Goal: Transaction & Acquisition: Download file/media

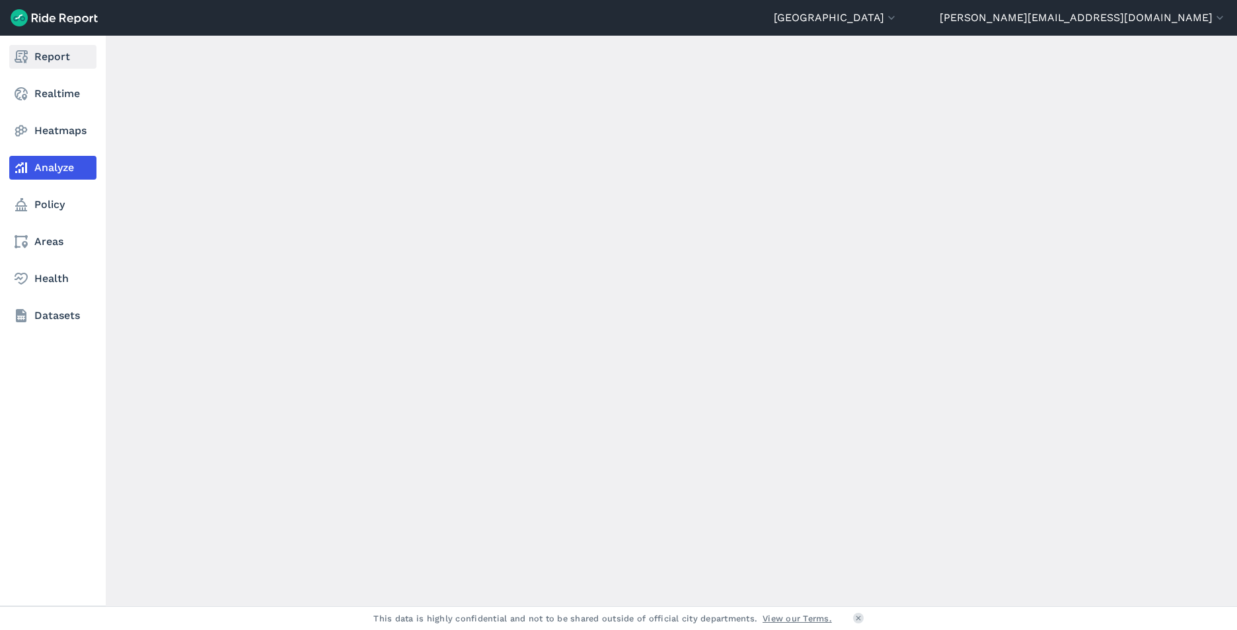
click at [44, 65] on link "Report" at bounding box center [52, 57] width 87 height 24
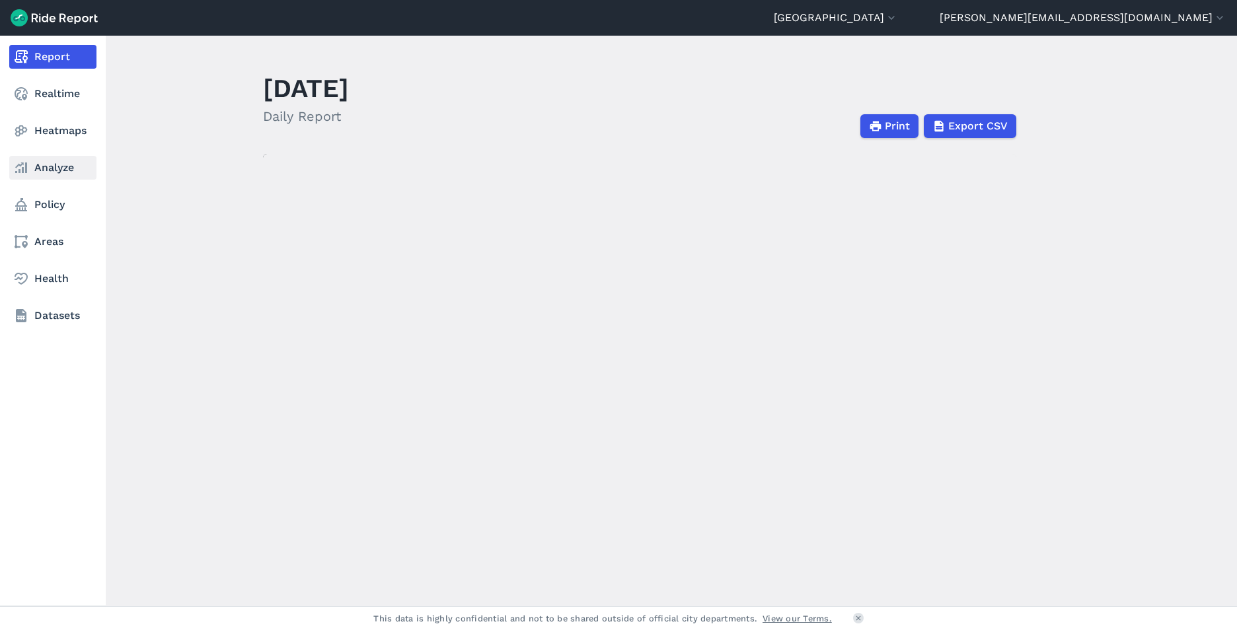
click at [44, 170] on link "Analyze" at bounding box center [52, 168] width 87 height 24
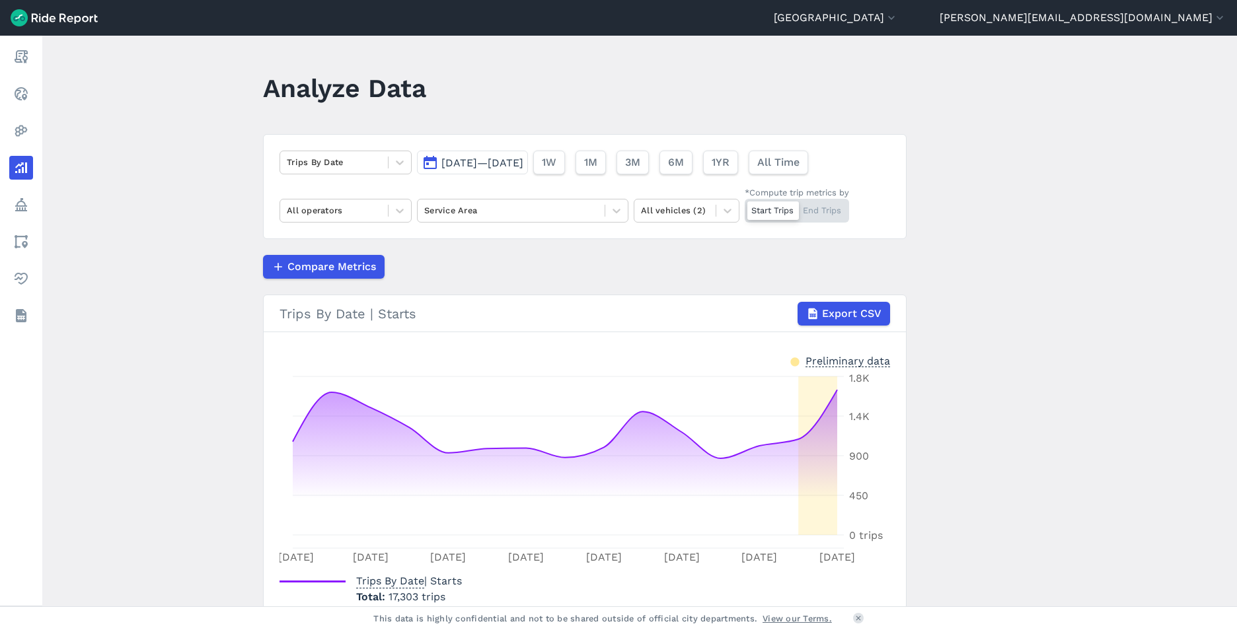
click at [476, 169] on button "[DATE]—[DATE]" at bounding box center [472, 163] width 111 height 24
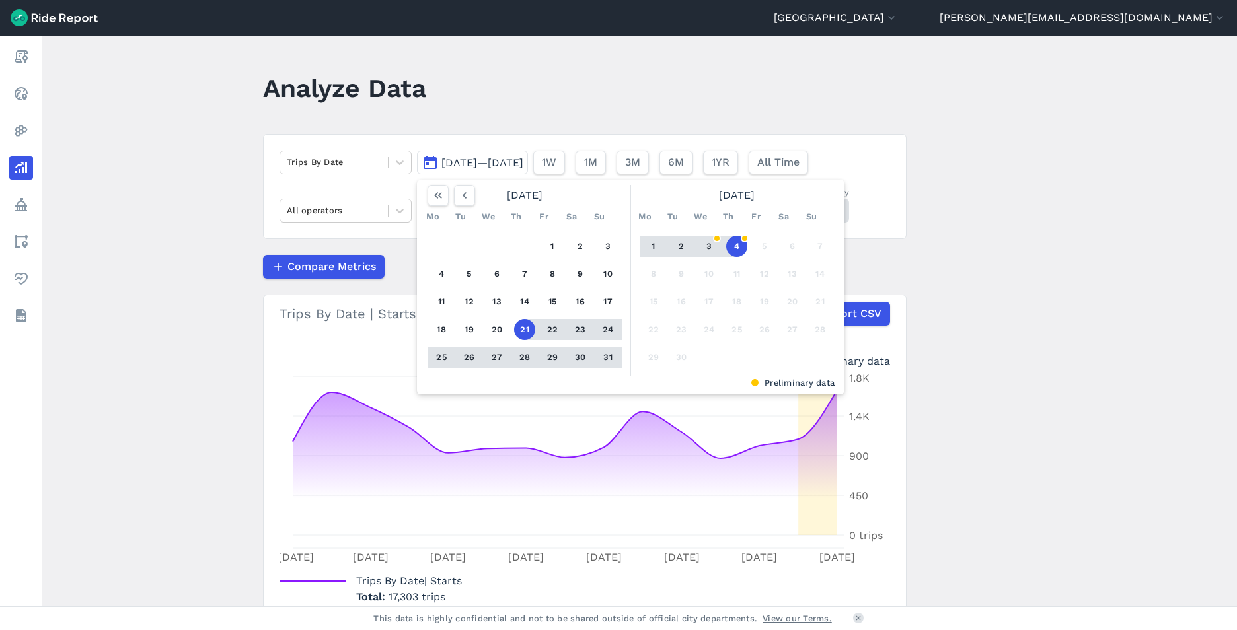
click at [519, 194] on div "[DATE]" at bounding box center [524, 195] width 205 height 21
click at [458, 196] on icon "button" at bounding box center [464, 195] width 13 height 13
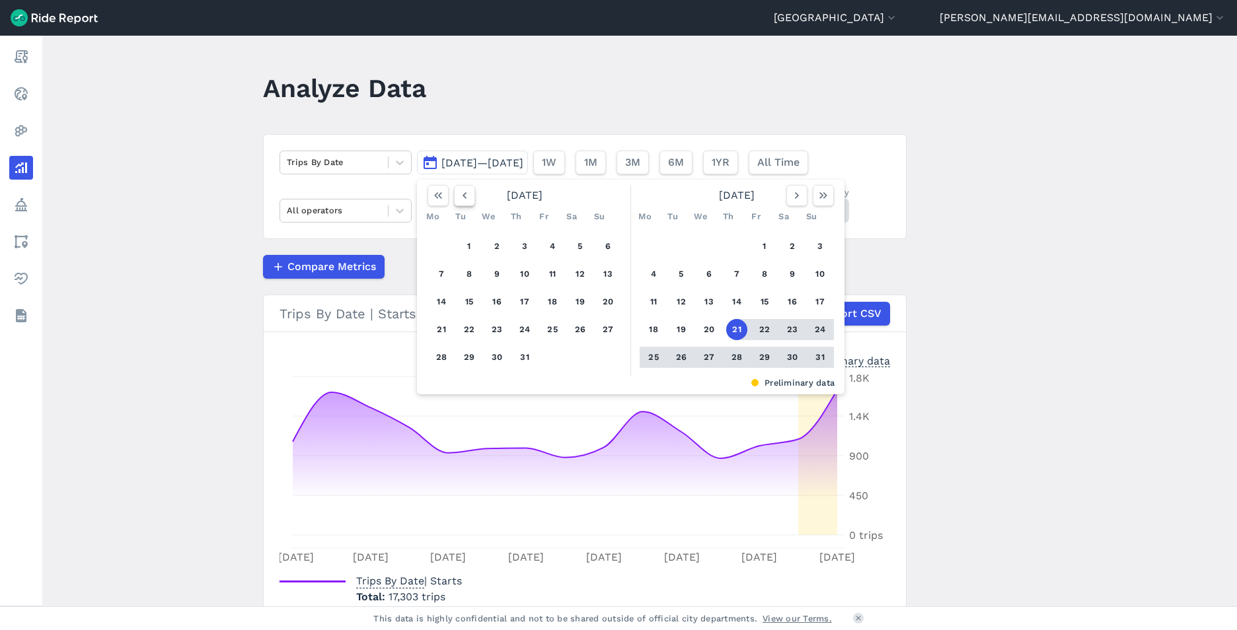
click at [458, 196] on icon "button" at bounding box center [464, 195] width 13 height 13
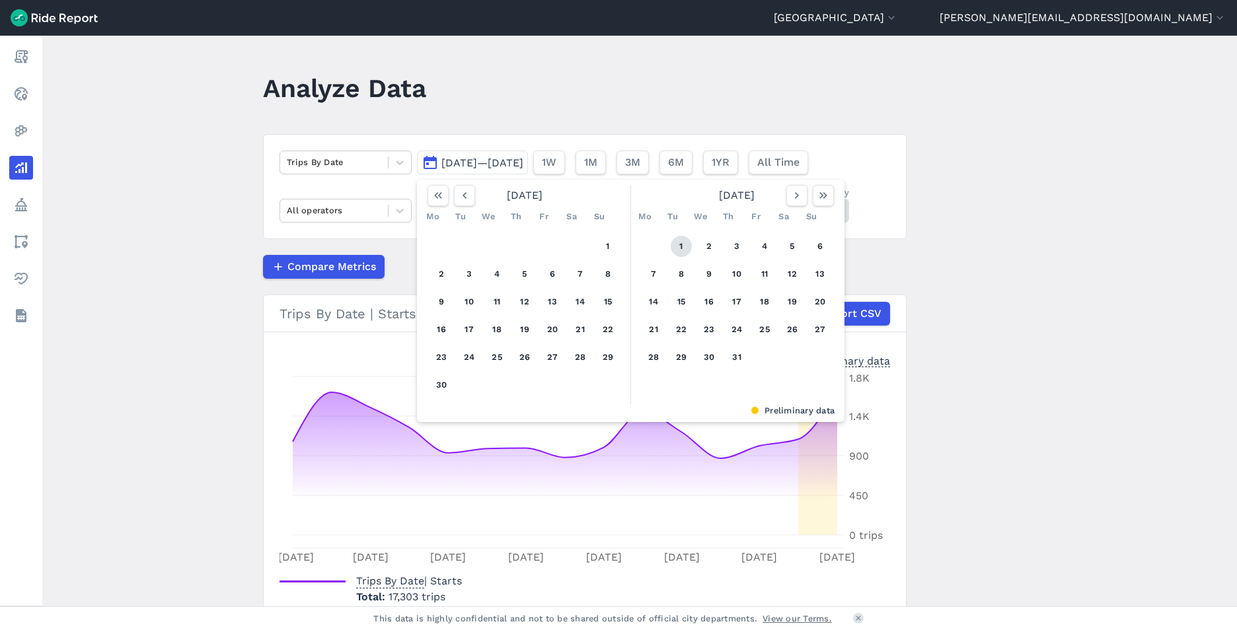
click at [686, 244] on button "1" at bounding box center [681, 246] width 21 height 21
click at [797, 201] on icon "button" at bounding box center [796, 195] width 13 height 13
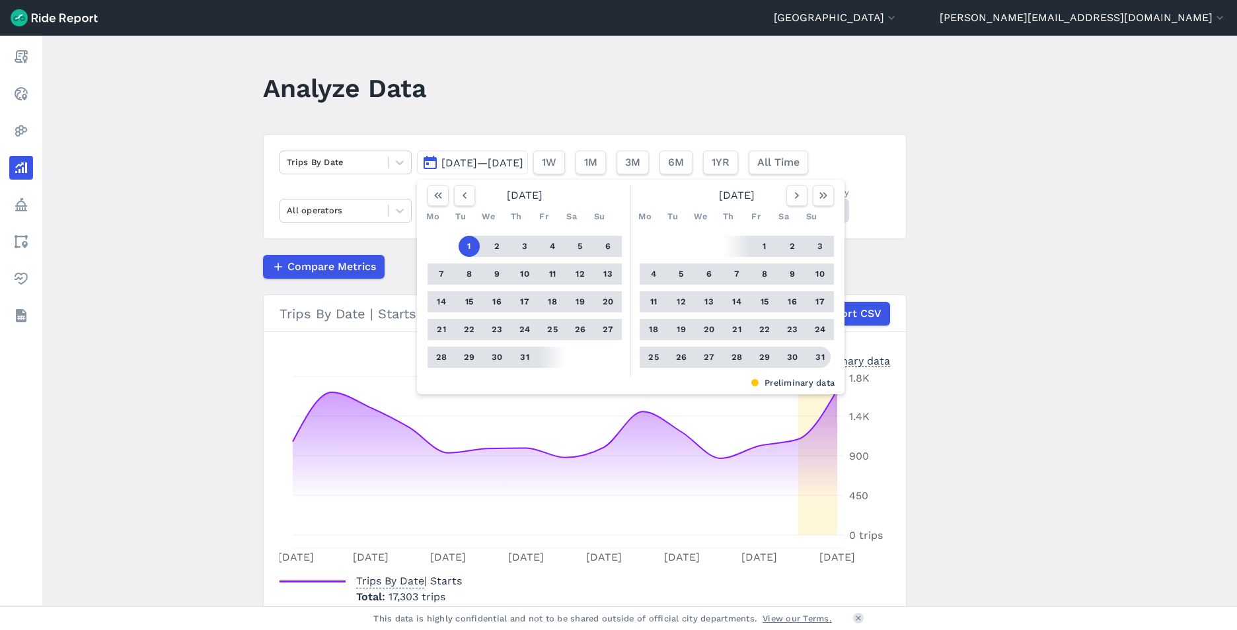
click at [819, 356] on button "31" at bounding box center [819, 357] width 21 height 21
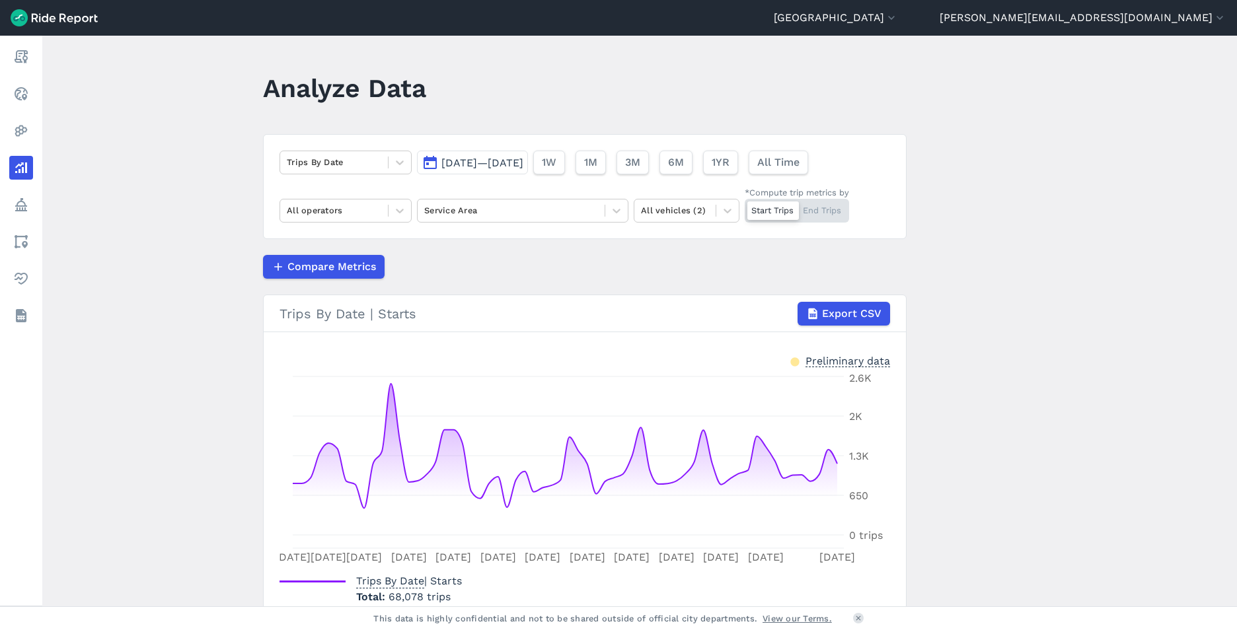
click at [966, 27] on header "[GEOGRAPHIC_DATA] [GEOGRAPHIC_DATA] [GEOGRAPHIC_DATA] Region [GEOGRAPHIC_DATA] …" at bounding box center [618, 18] width 1237 height 36
click at [898, 19] on button "[GEOGRAPHIC_DATA]" at bounding box center [836, 18] width 124 height 16
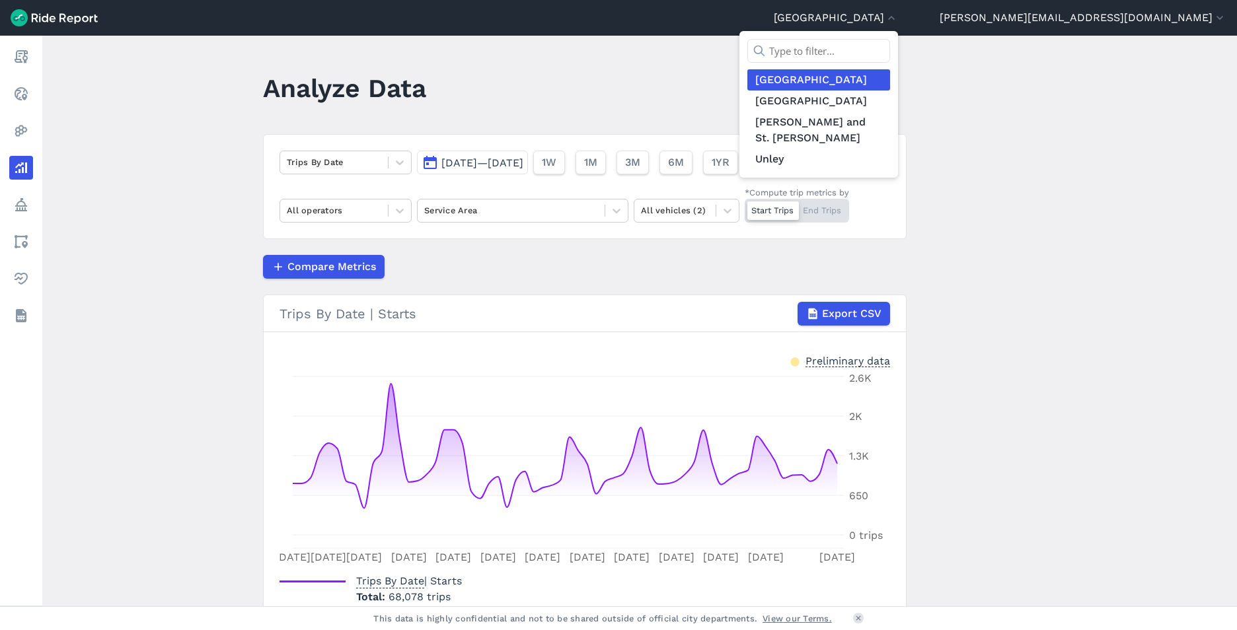
click at [1082, 104] on div at bounding box center [618, 315] width 1237 height 630
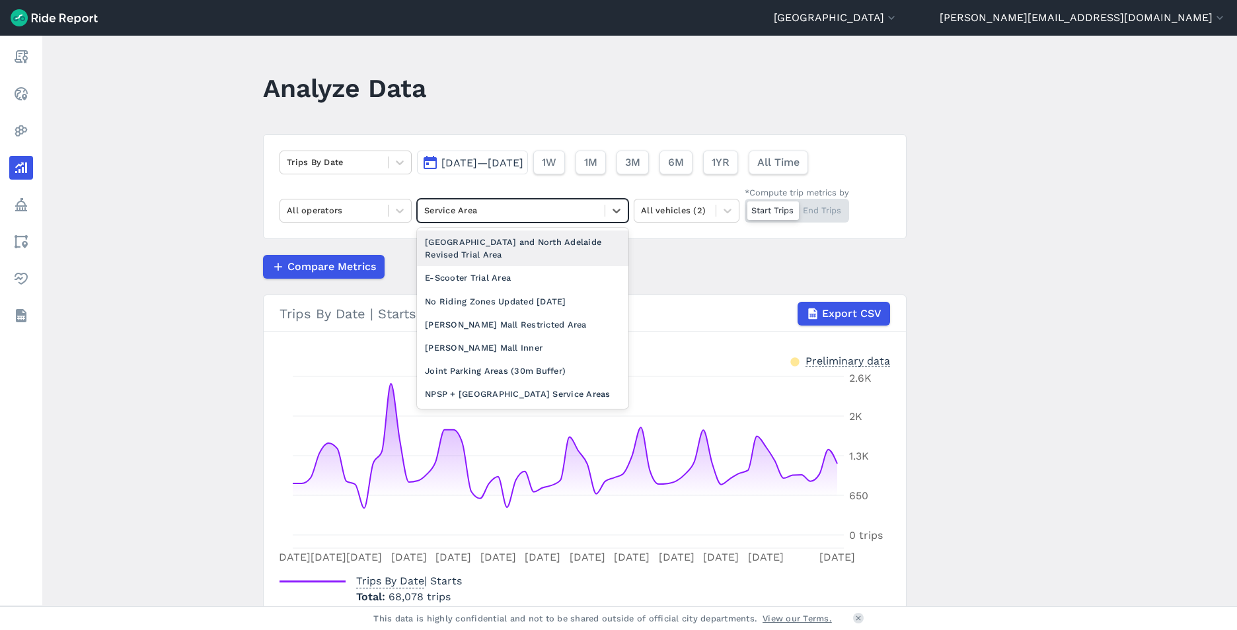
click at [501, 215] on div at bounding box center [511, 210] width 174 height 15
click at [507, 248] on div "[GEOGRAPHIC_DATA] and North Adelaide Revised Trial Area" at bounding box center [522, 249] width 211 height 36
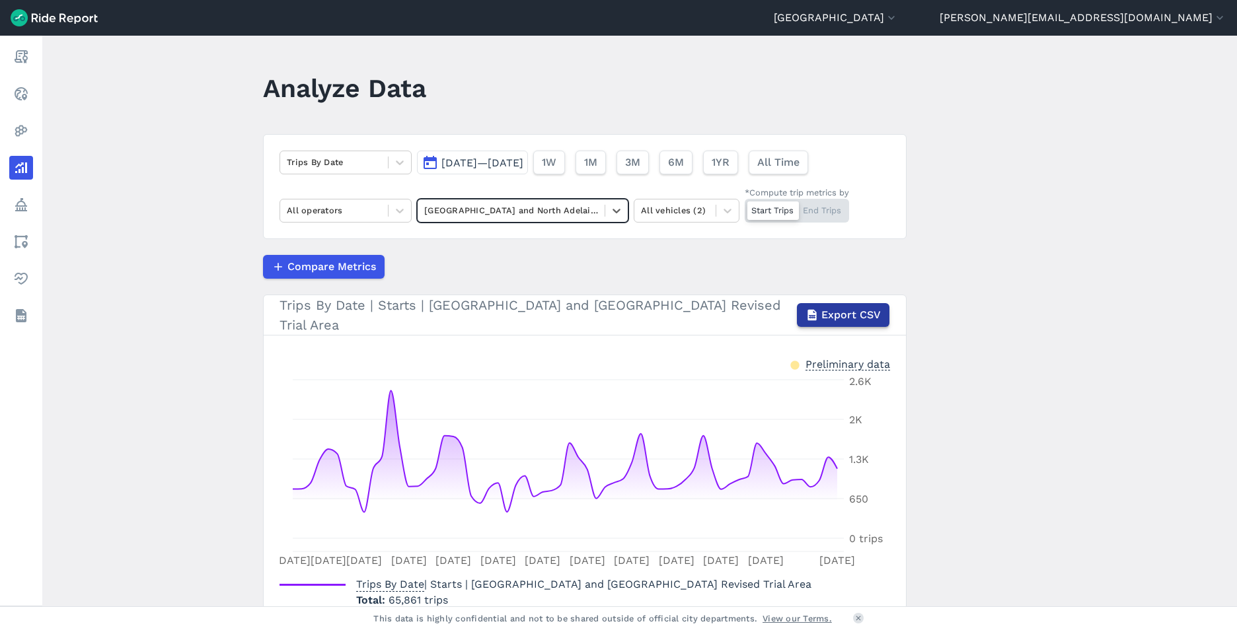
click at [821, 308] on span "Export CSV" at bounding box center [850, 315] width 59 height 16
